Goal: Task Accomplishment & Management: Manage account settings

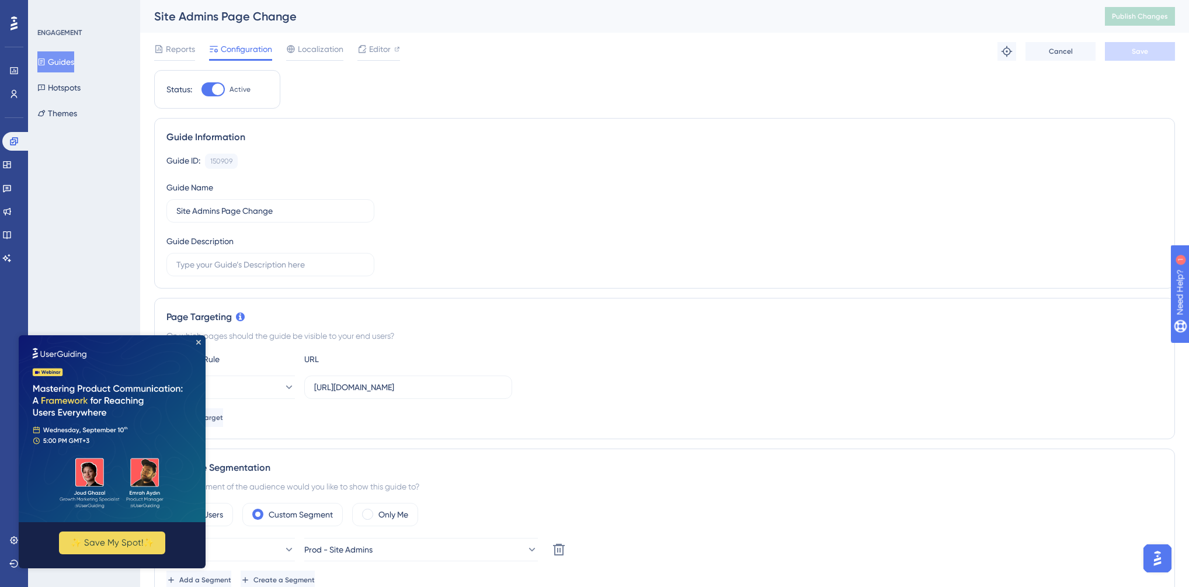
click at [74, 62] on button "Guides" at bounding box center [55, 61] width 37 height 21
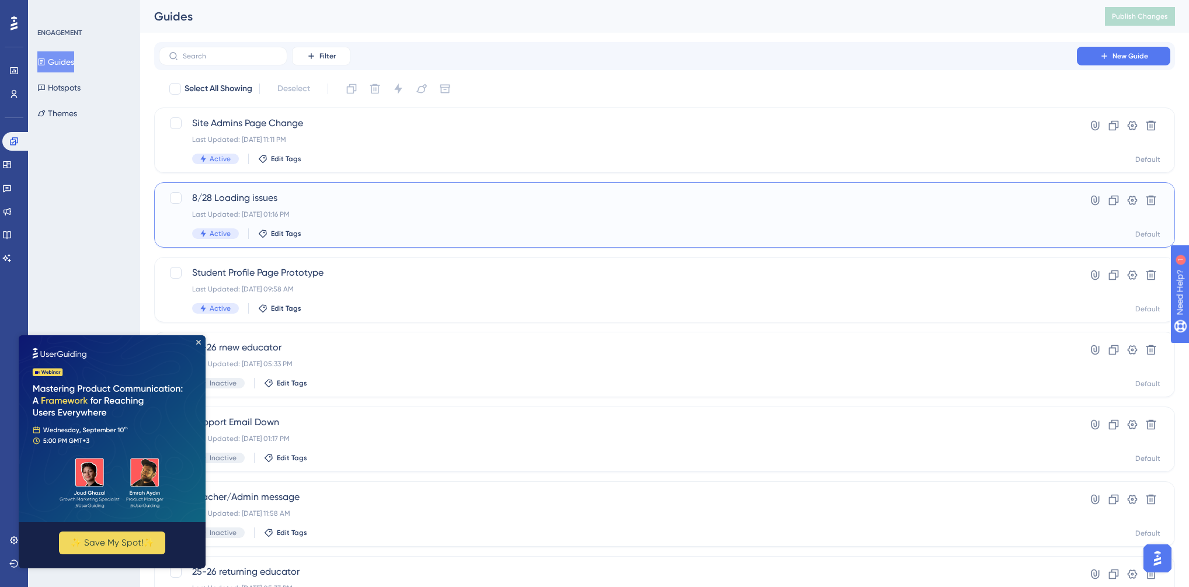
click at [427, 206] on div "8/28 Loading issues Last Updated: [DATE] 01:16 PM Active Edit Tags" at bounding box center [618, 215] width 852 height 48
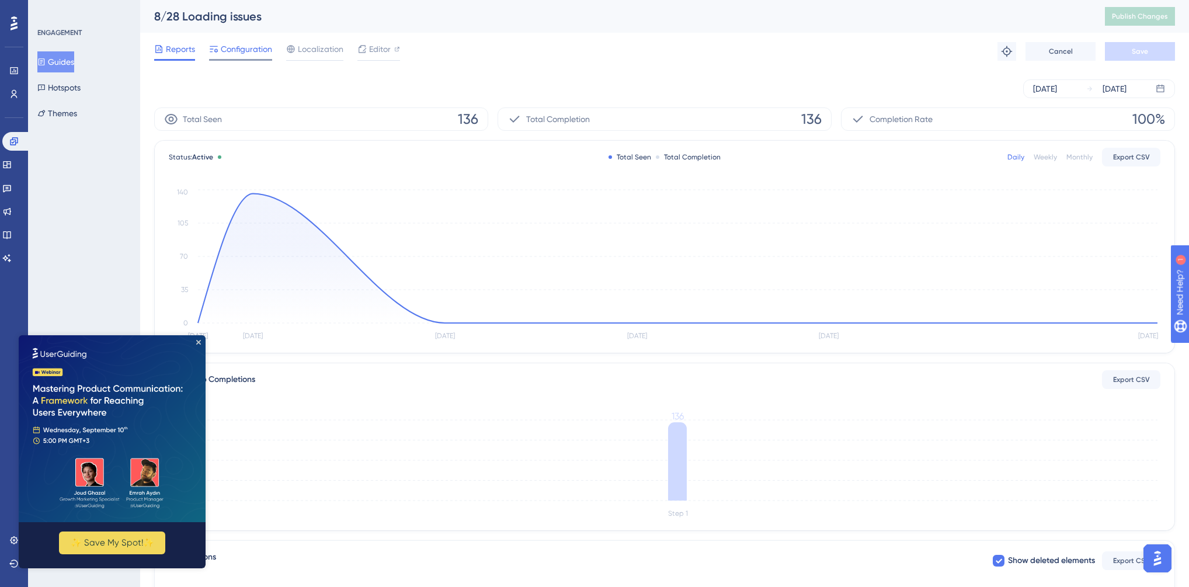
click at [230, 51] on span "Configuration" at bounding box center [246, 49] width 51 height 14
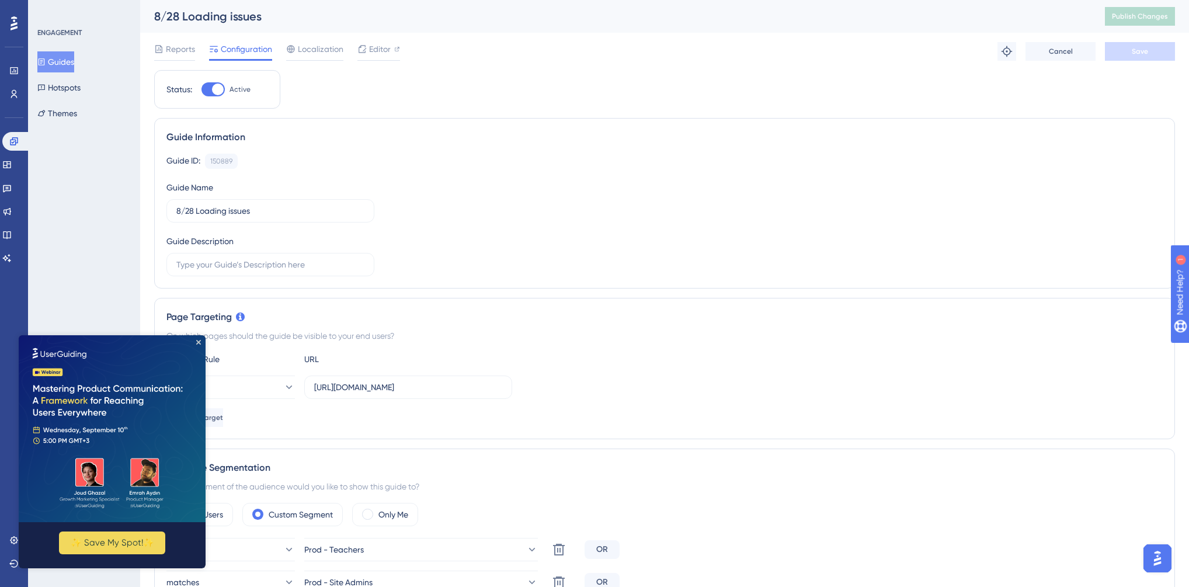
click at [216, 91] on div at bounding box center [218, 90] width 12 height 12
click at [202, 90] on input "Active" at bounding box center [201, 89] width 1 height 1
checkbox input "false"
click at [1122, 52] on button "Save" at bounding box center [1140, 51] width 70 height 19
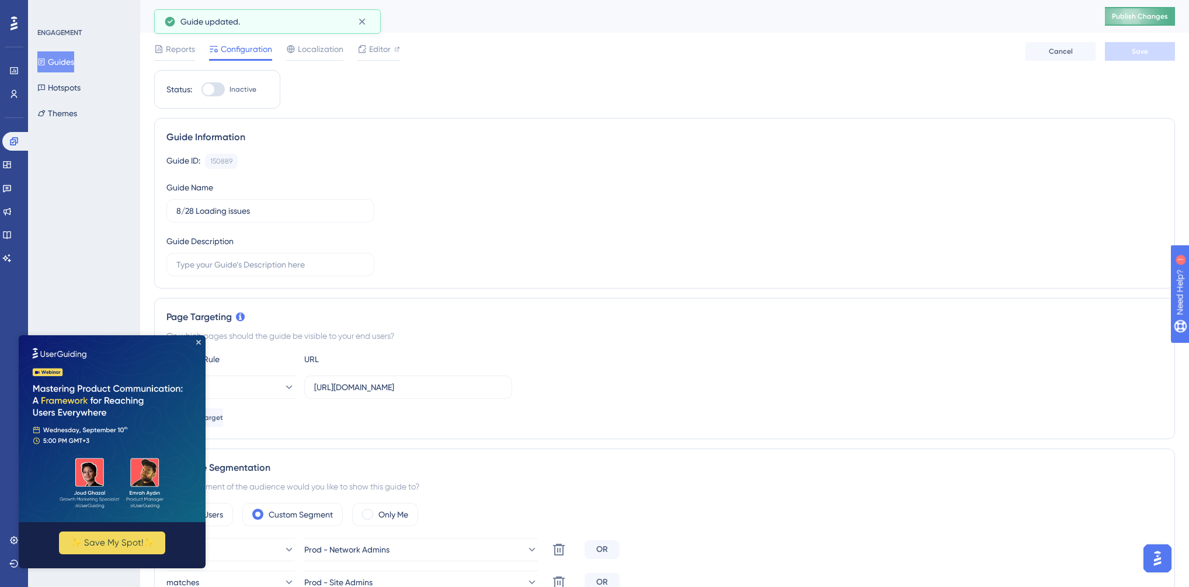
click at [1154, 19] on span "Publish Changes" at bounding box center [1140, 16] width 56 height 9
